Goal: Task Accomplishment & Management: Complete application form

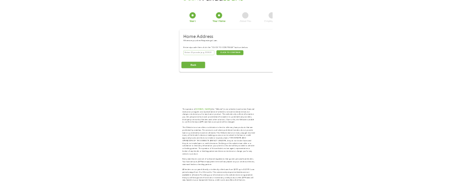
scroll to position [4, 0]
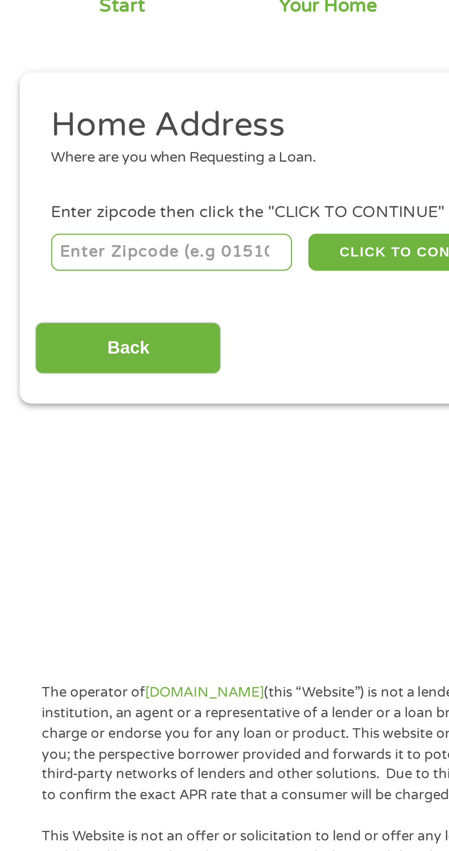
click at [42, 196] on input "number" at bounding box center [73, 199] width 102 height 16
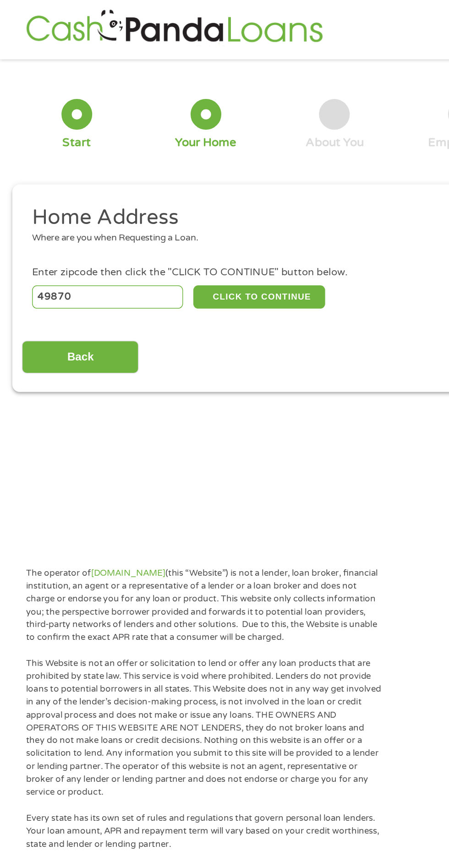
type input "49870"
click at [171, 199] on button "CLICK TO CONTINUE" at bounding box center [174, 199] width 88 height 16
type input "49870"
type input "[GEOGRAPHIC_DATA]"
select select "[US_STATE]"
